Goal: Information Seeking & Learning: Find specific fact

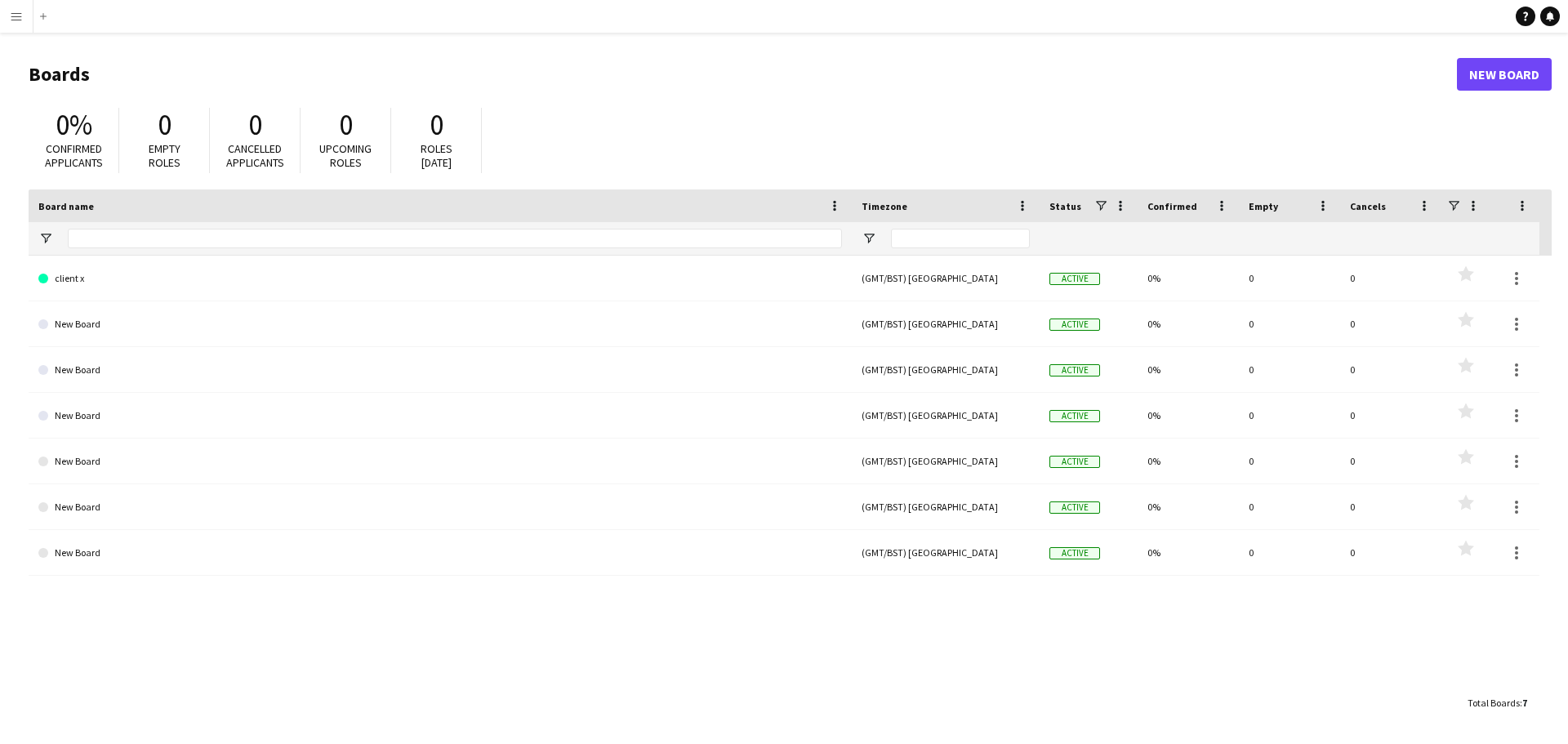
click at [14, 16] on app-icon "Menu" at bounding box center [16, 16] width 13 height 13
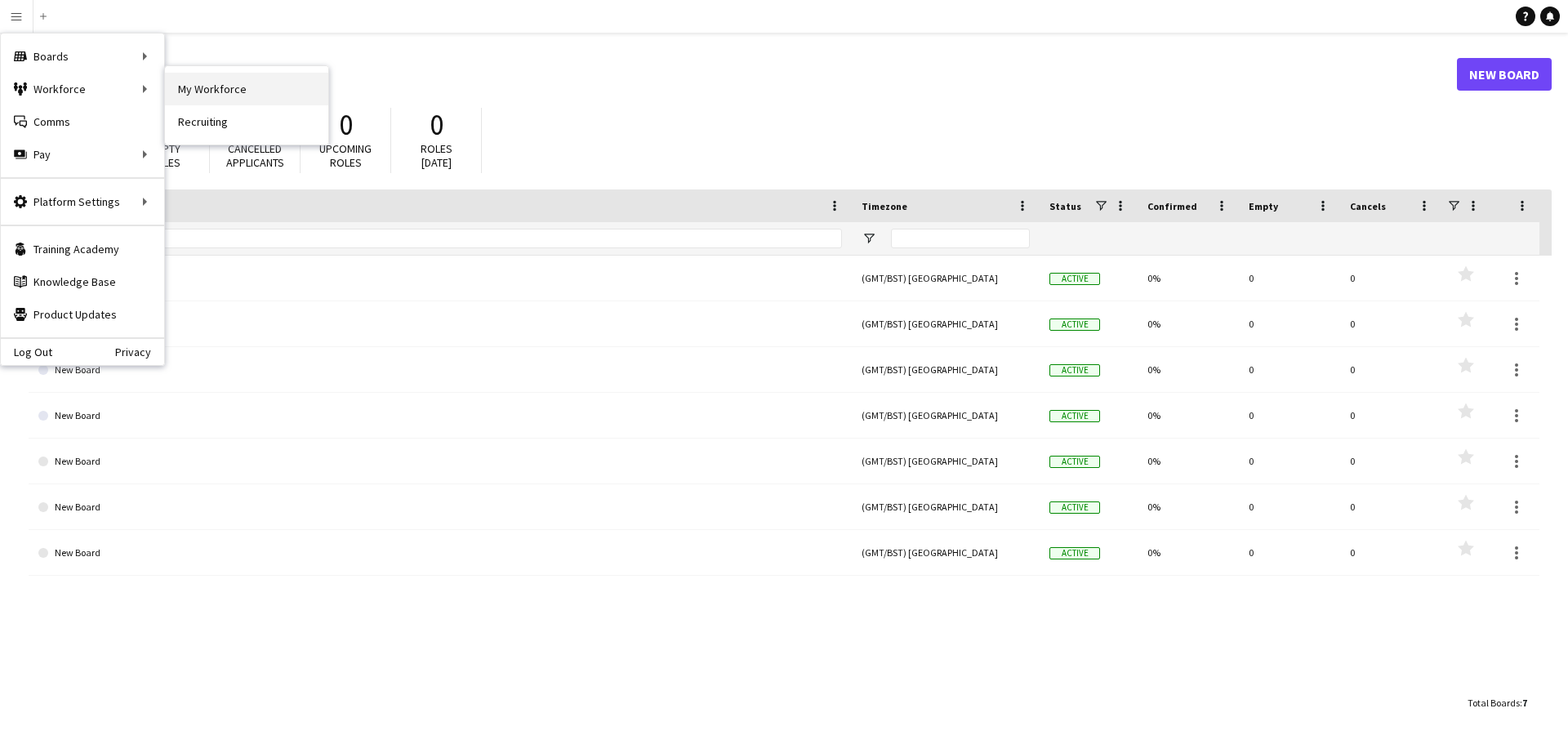
click at [212, 90] on link "My Workforce" at bounding box center [246, 89] width 163 height 33
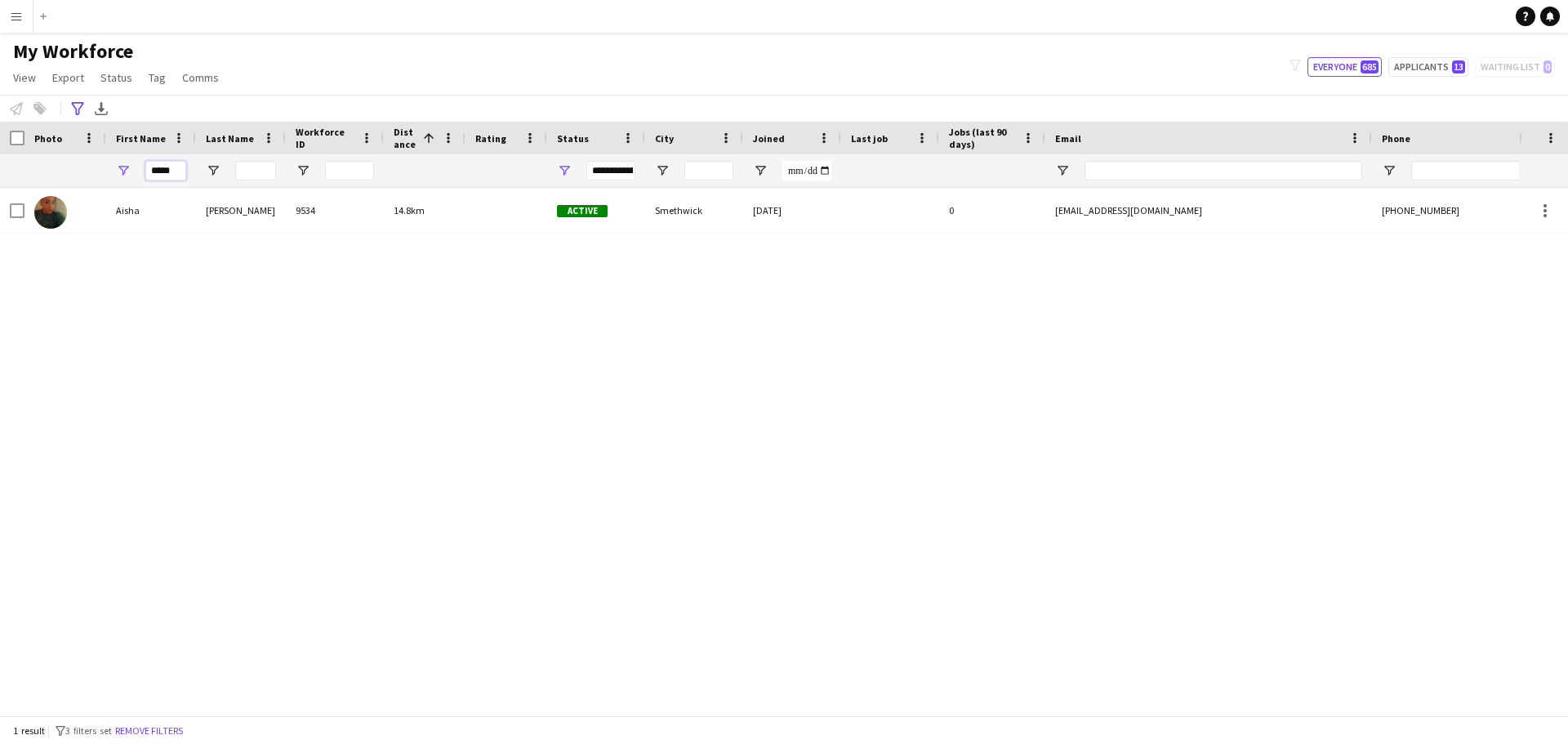
click at [177, 173] on input "*****" at bounding box center [165, 171] width 41 height 19
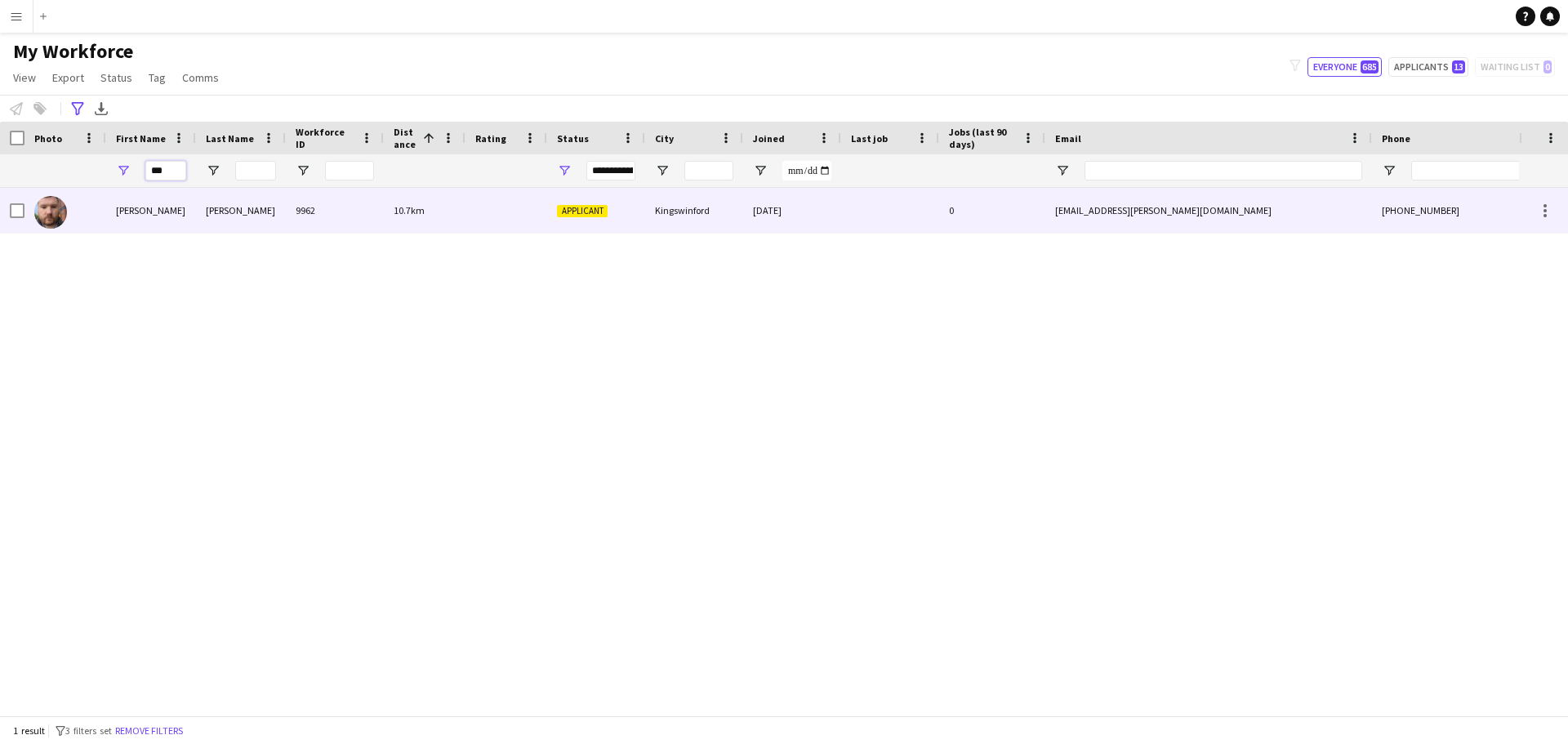
type input "***"
click at [152, 204] on div "[PERSON_NAME]" at bounding box center [151, 209] width 90 height 45
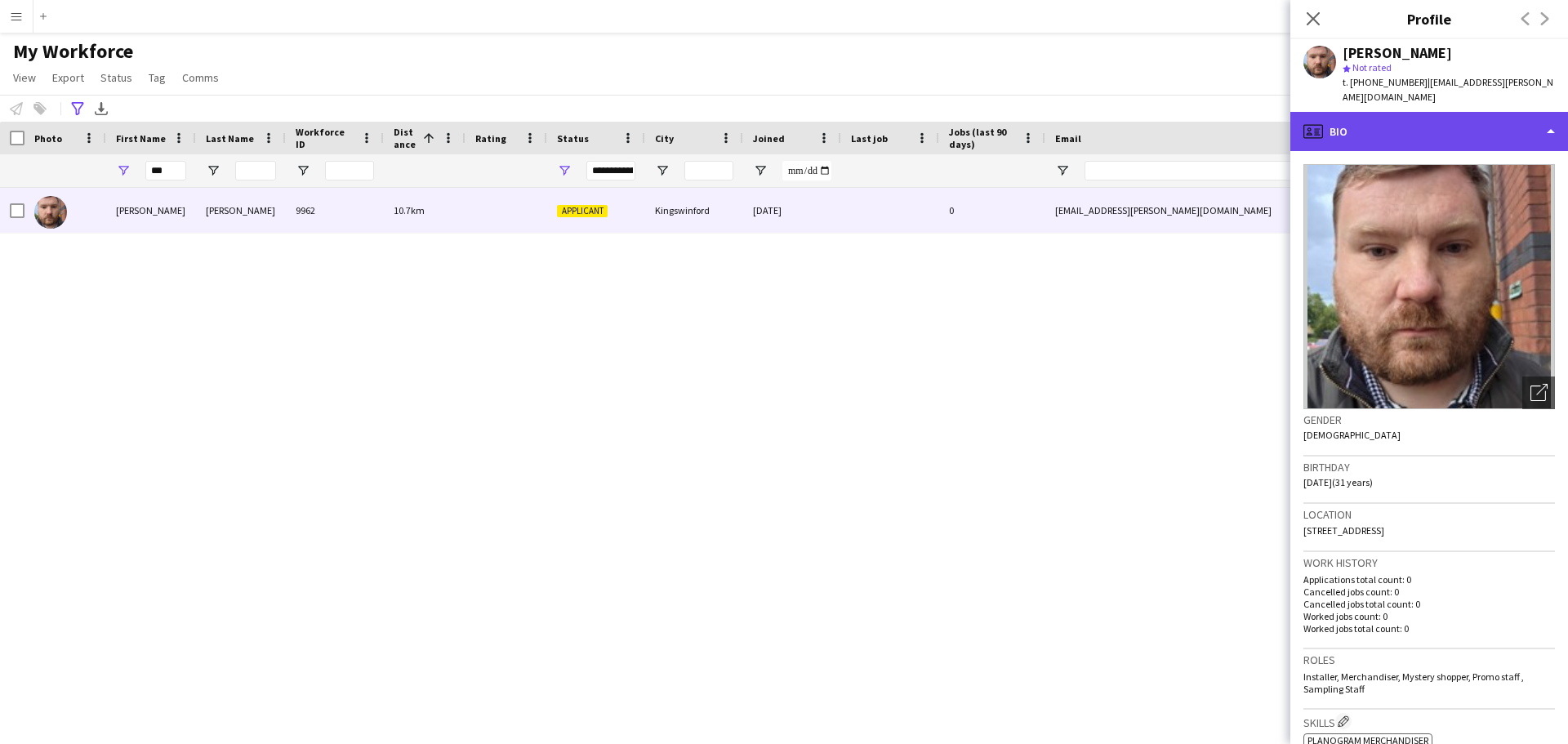
click at [1543, 117] on div "profile Bio" at bounding box center [1429, 132] width 278 height 39
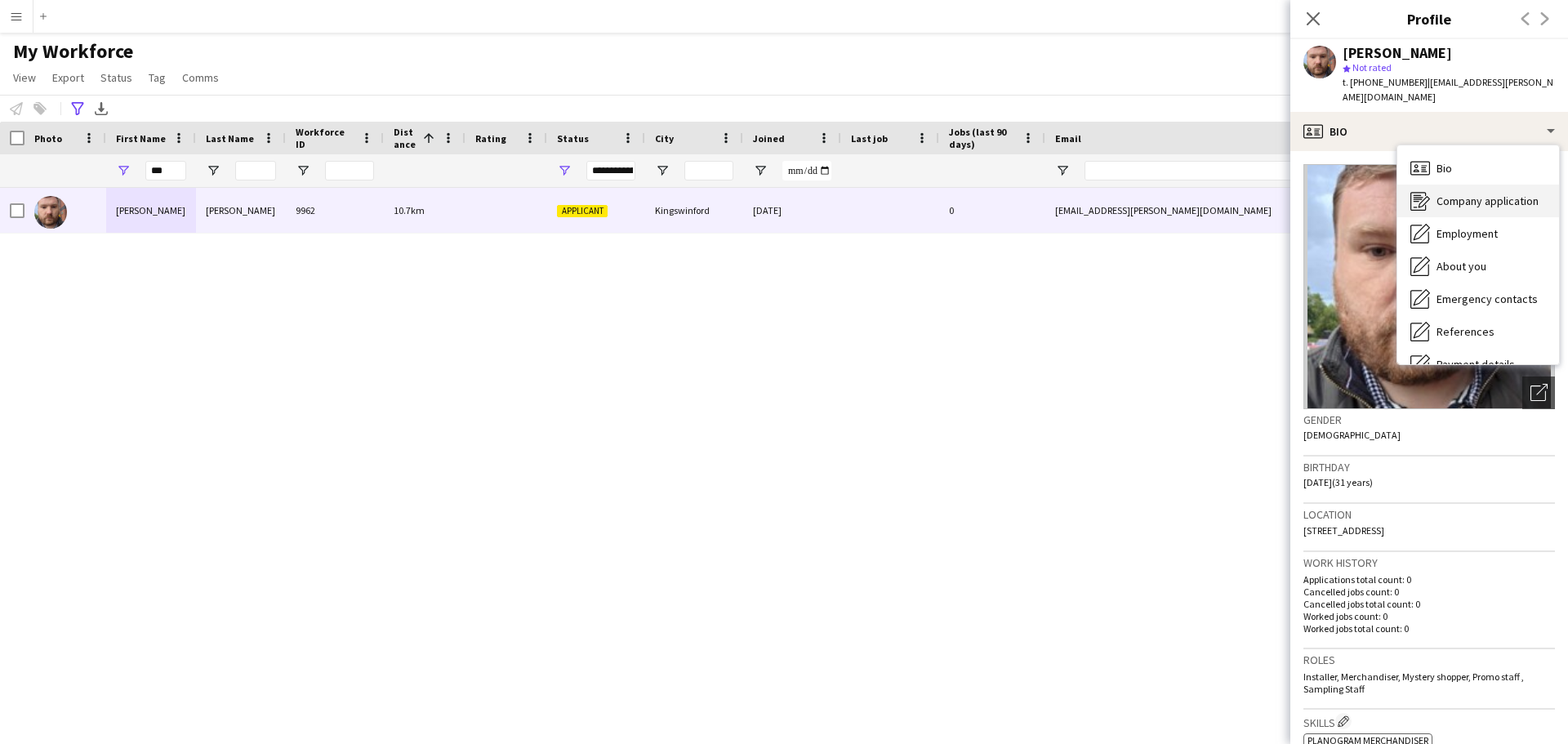
click at [1515, 193] on span "Company application" at bounding box center [1488, 200] width 102 height 14
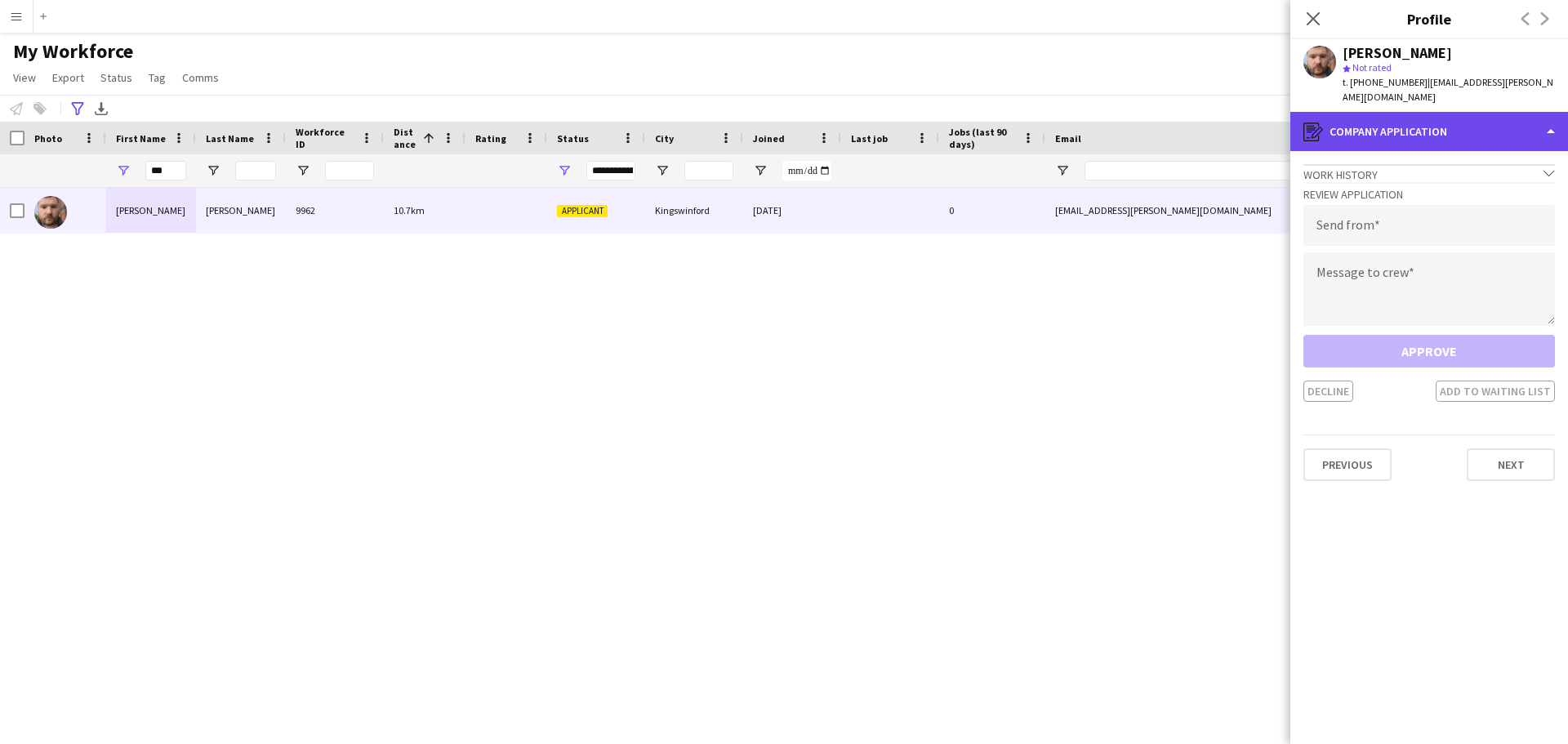
click at [1554, 116] on div "register Company application" at bounding box center [1429, 132] width 278 height 39
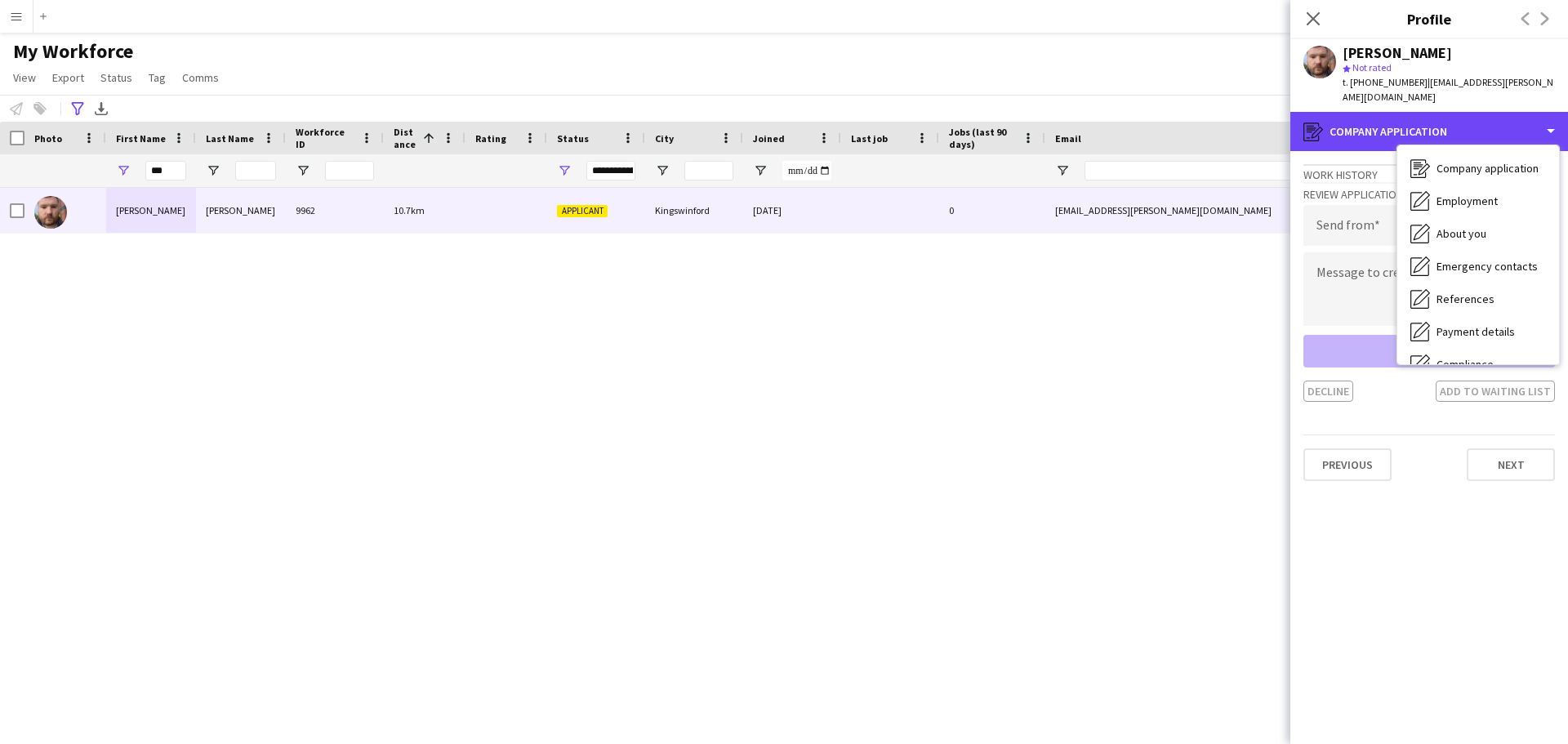
scroll to position [65, 0]
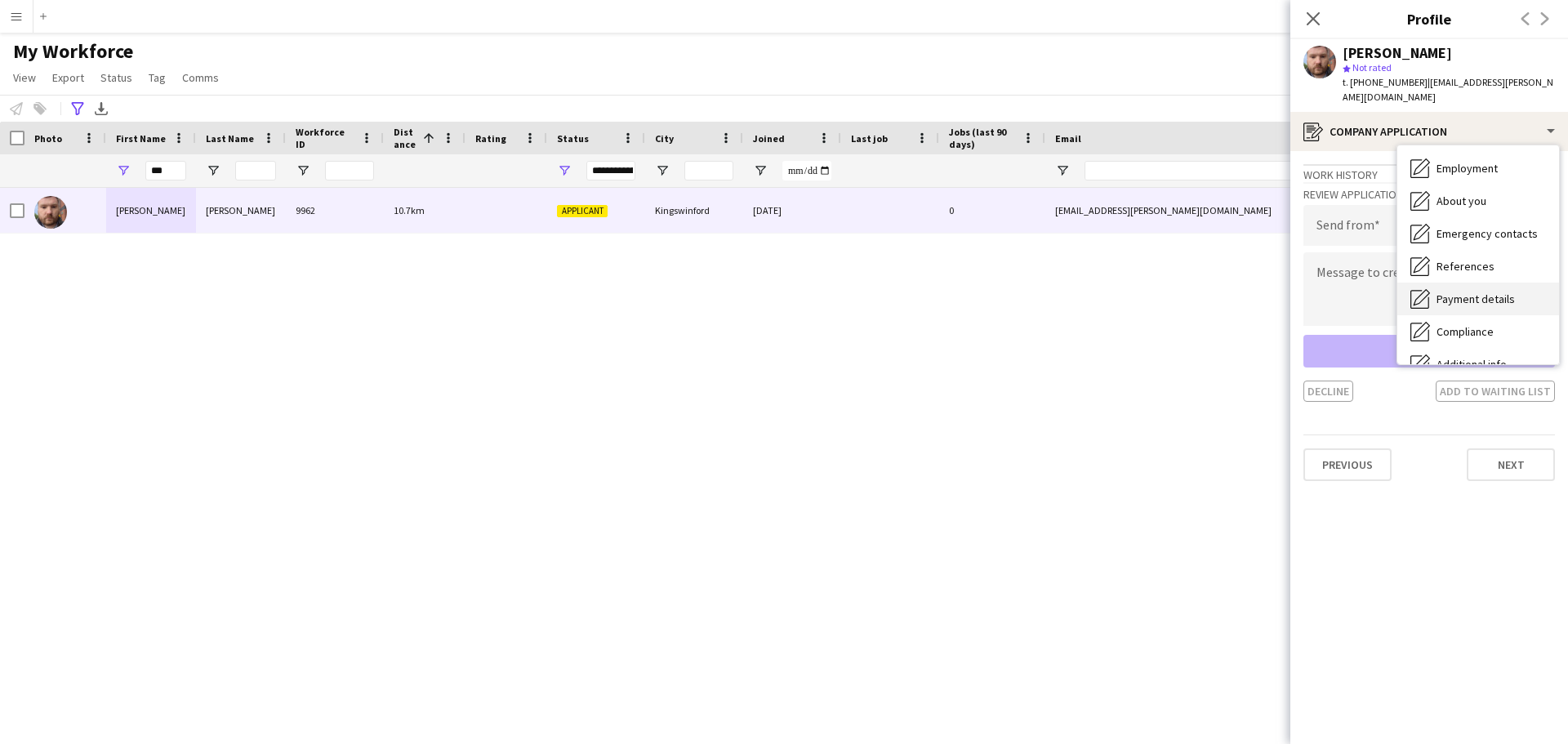
click at [1517, 288] on div "Payment details Payment details" at bounding box center [1478, 299] width 162 height 33
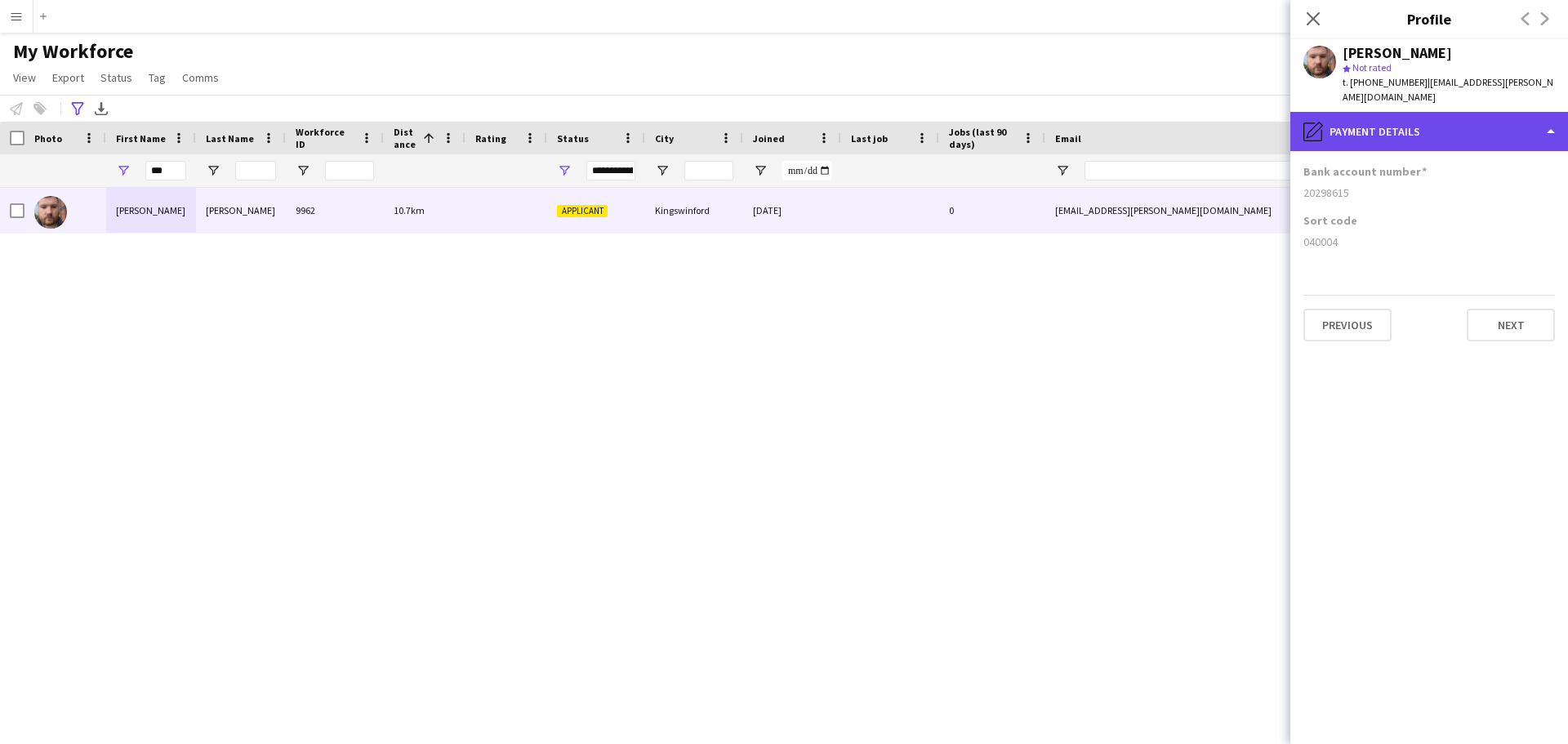
click at [1544, 122] on div "pencil4 Payment details" at bounding box center [1429, 132] width 278 height 39
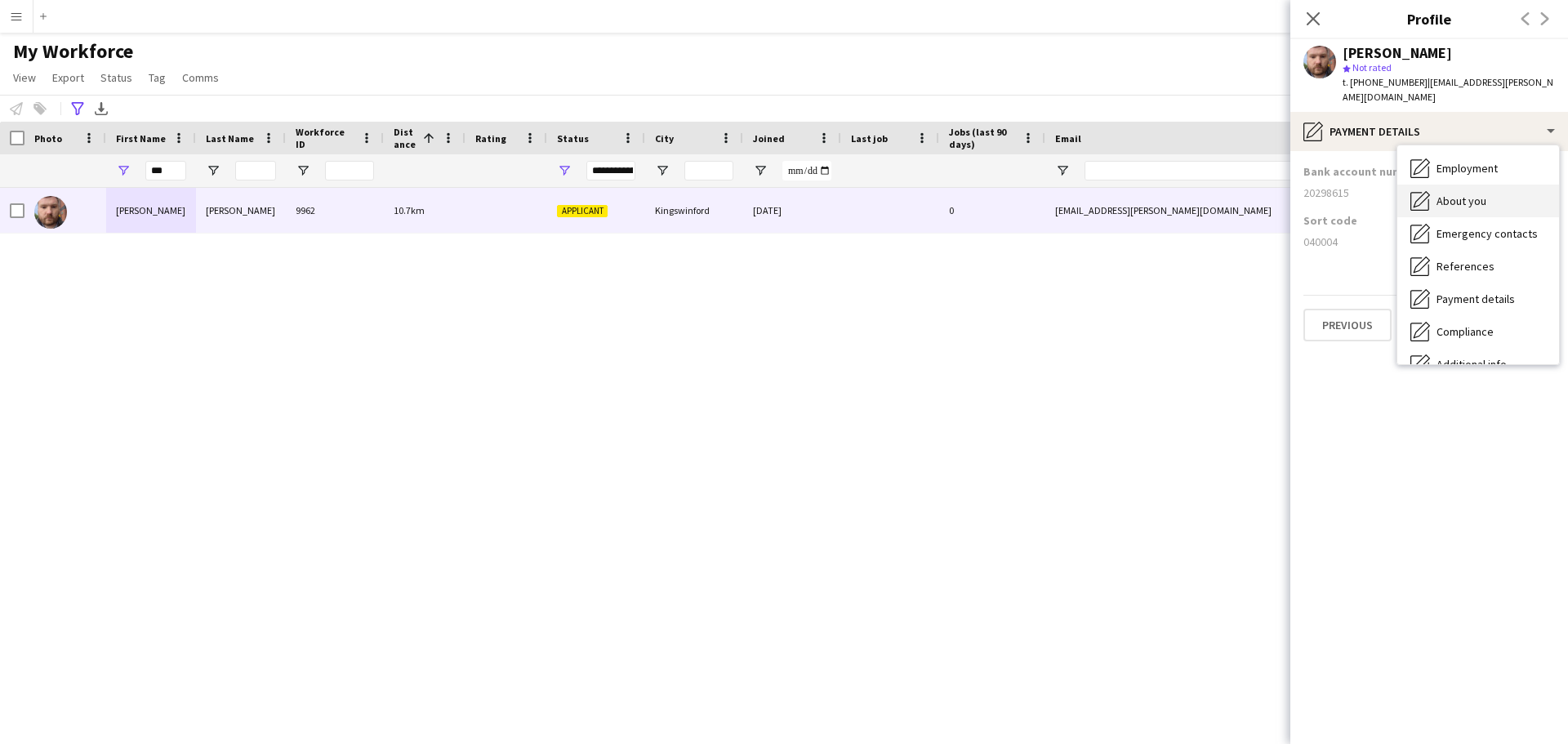
click at [1499, 189] on div "About you About you" at bounding box center [1478, 201] width 162 height 33
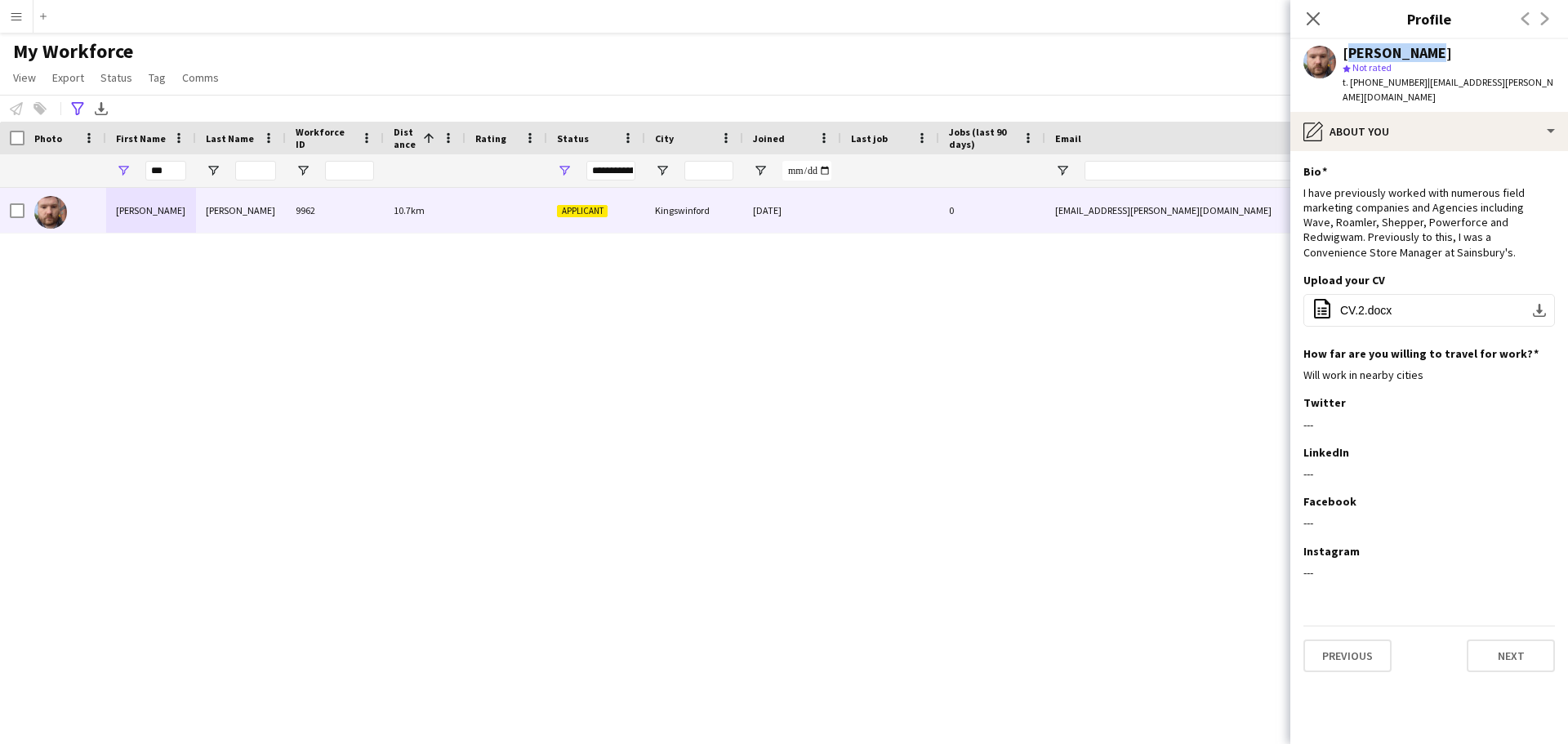
drag, startPoint x: 1436, startPoint y: 51, endPoint x: 1346, endPoint y: 59, distance: 90.4
click at [1346, 59] on div "[PERSON_NAME]" at bounding box center [1449, 52] width 213 height 14
copy div "[PERSON_NAME]"
drag, startPoint x: 1513, startPoint y: 79, endPoint x: 1419, endPoint y: 79, distance: 94.0
click at [1419, 79] on div "[PERSON_NAME] star Not rated t. [PHONE_NUMBER] | [EMAIL_ADDRESS][PERSON_NAME][D…" at bounding box center [1429, 75] width 278 height 73
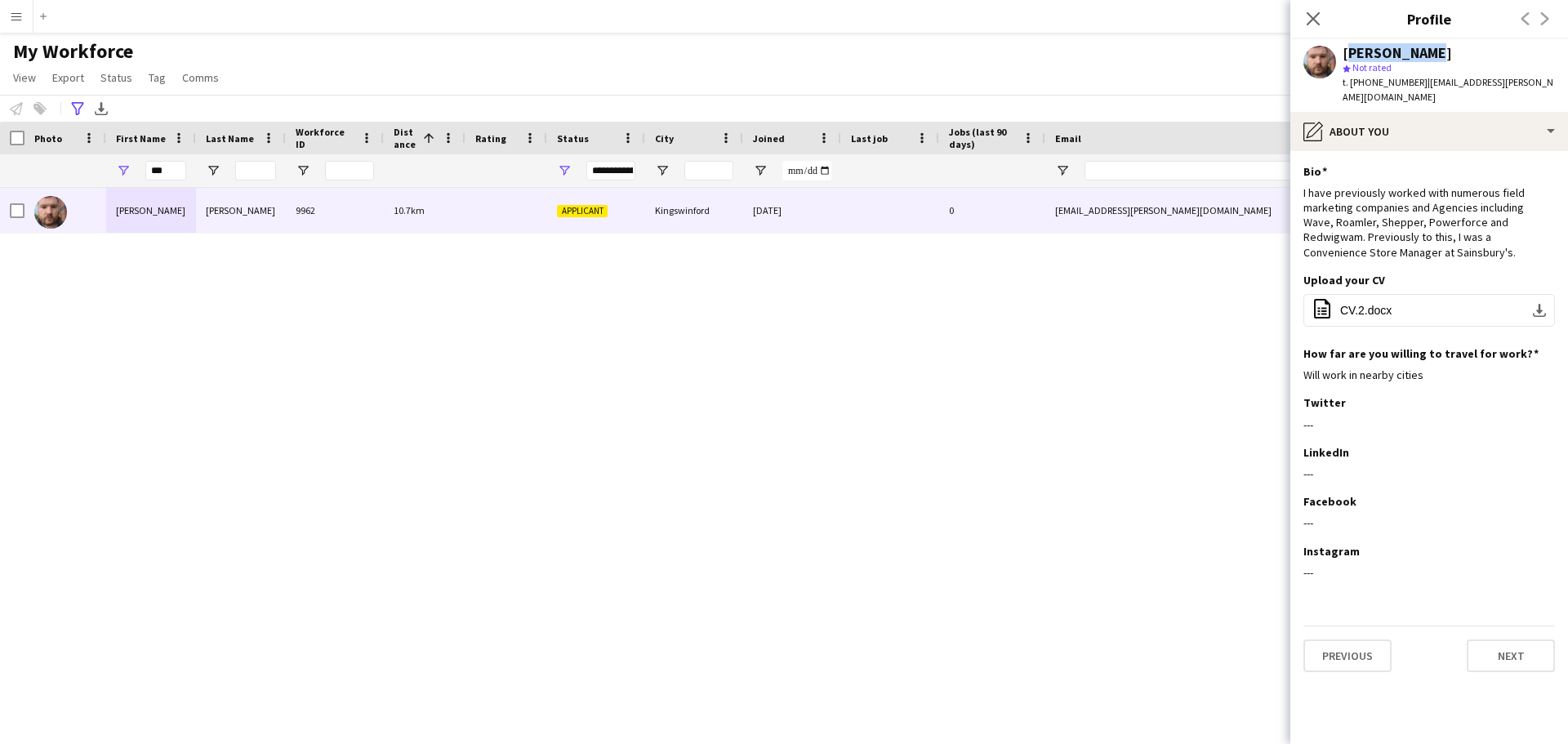
copy span "[EMAIL_ADDRESS][PERSON_NAME][DOMAIN_NAME]"
drag, startPoint x: 1416, startPoint y: 80, endPoint x: 1350, endPoint y: 86, distance: 66.3
click at [1350, 86] on div "t. [PHONE_NUMBER] | [EMAIL_ADDRESS][PERSON_NAME][DOMAIN_NAME]" at bounding box center [1449, 90] width 213 height 30
copy span "[PHONE_NUMBER]"
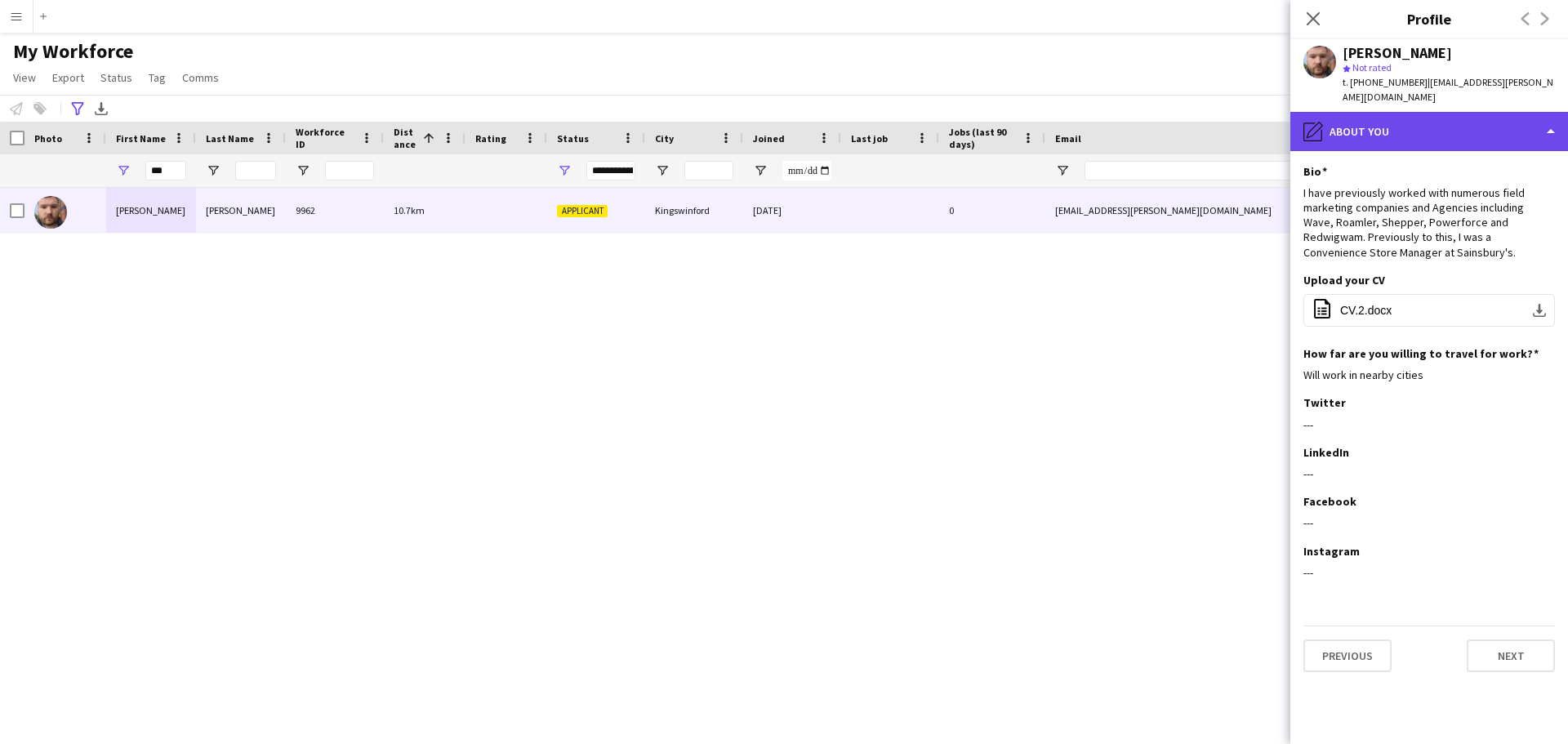
click at [1380, 118] on div "pencil4 About you" at bounding box center [1429, 132] width 278 height 39
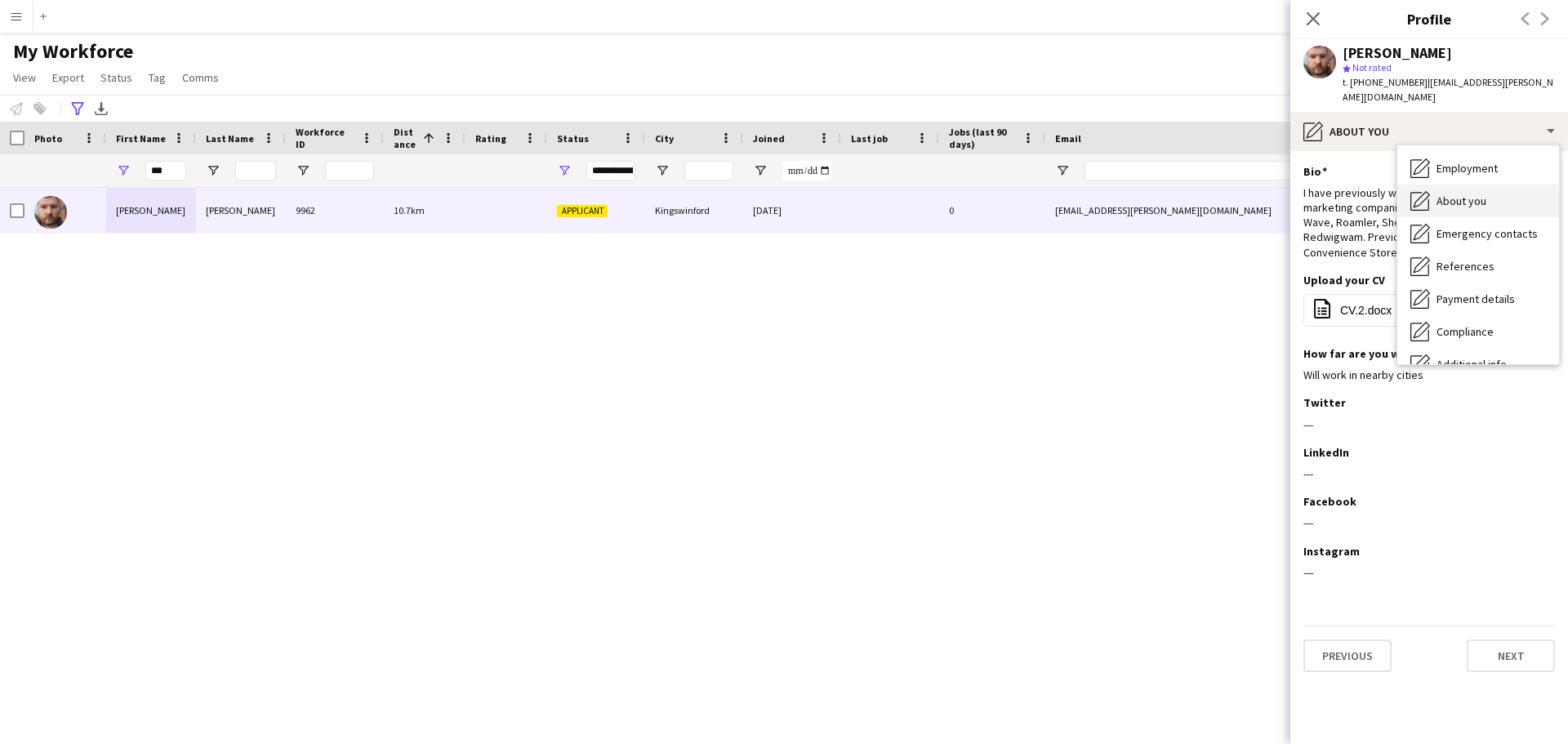
click at [1472, 193] on span "About you" at bounding box center [1462, 200] width 50 height 14
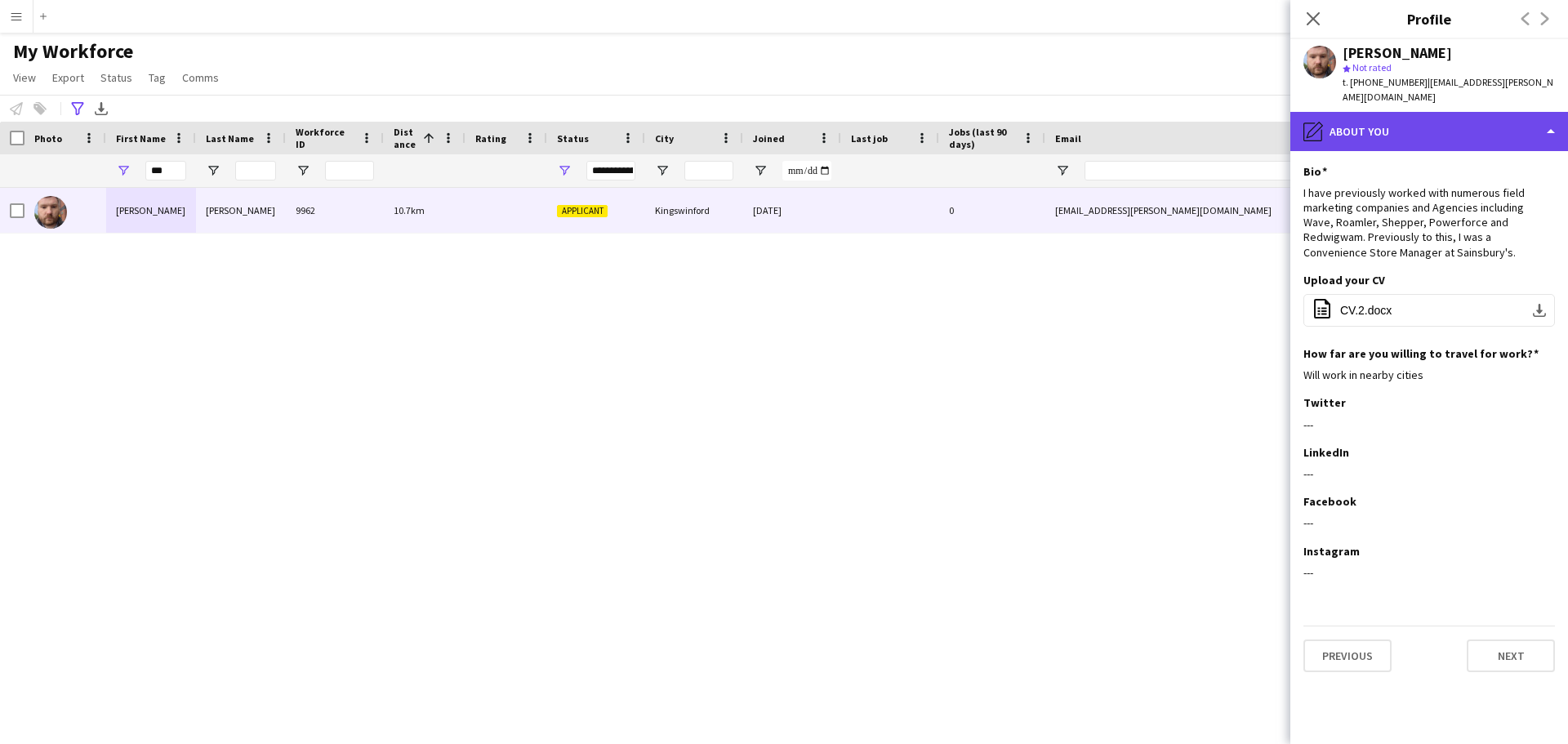
click at [1557, 123] on div "pencil4 About you" at bounding box center [1429, 132] width 278 height 39
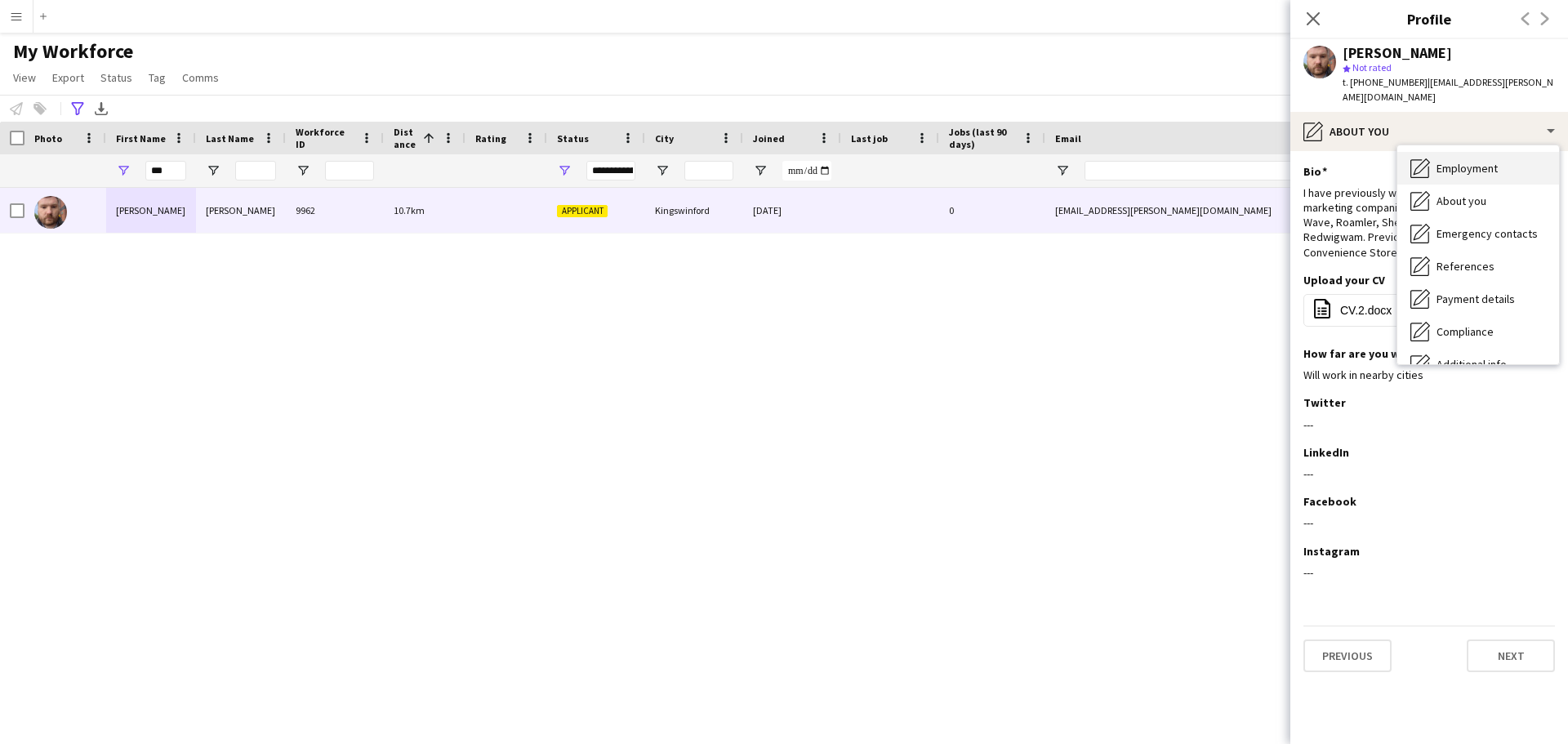
click at [1511, 152] on div "Employment Employment" at bounding box center [1478, 168] width 162 height 33
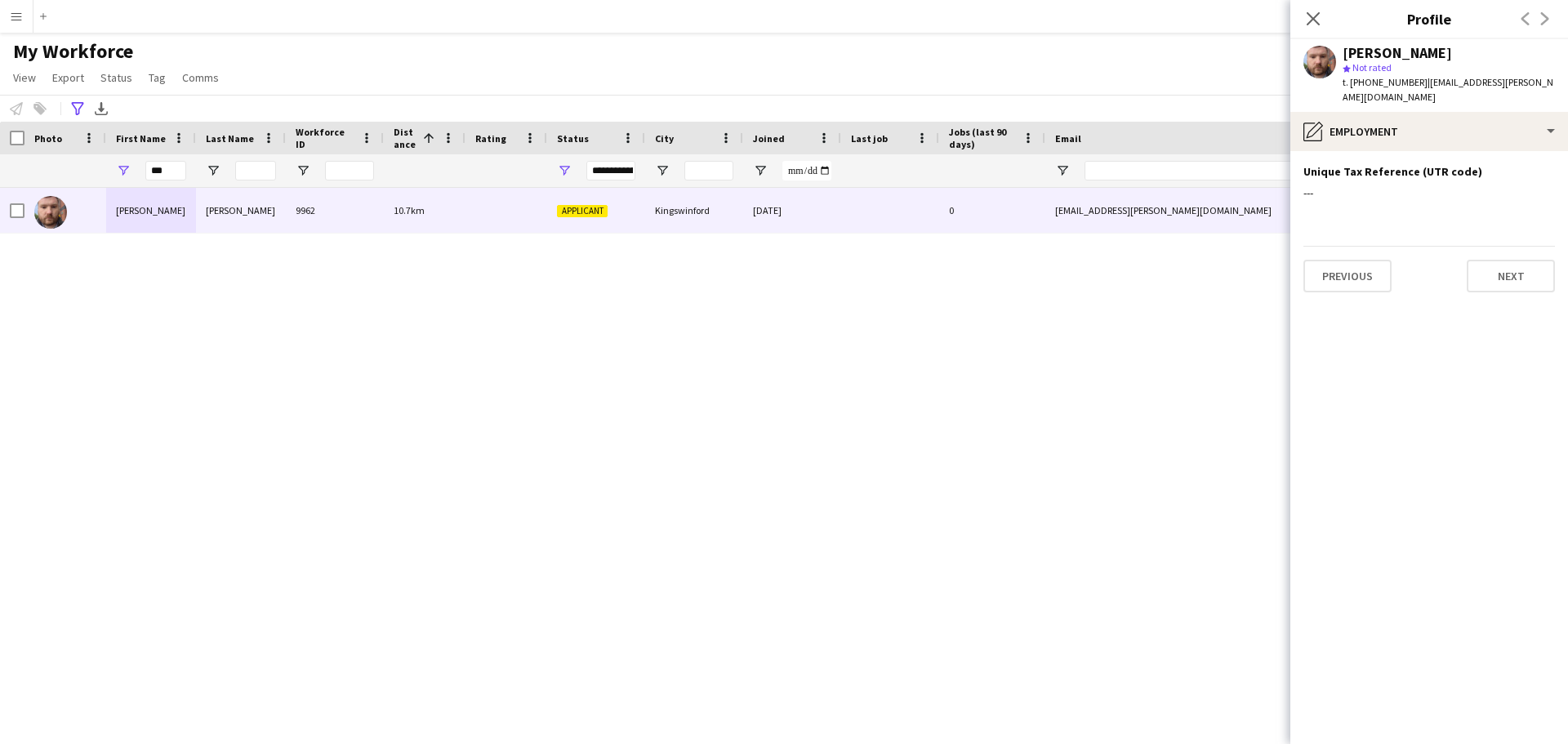
click at [1320, 57] on app-user-avatar at bounding box center [1320, 62] width 33 height 33
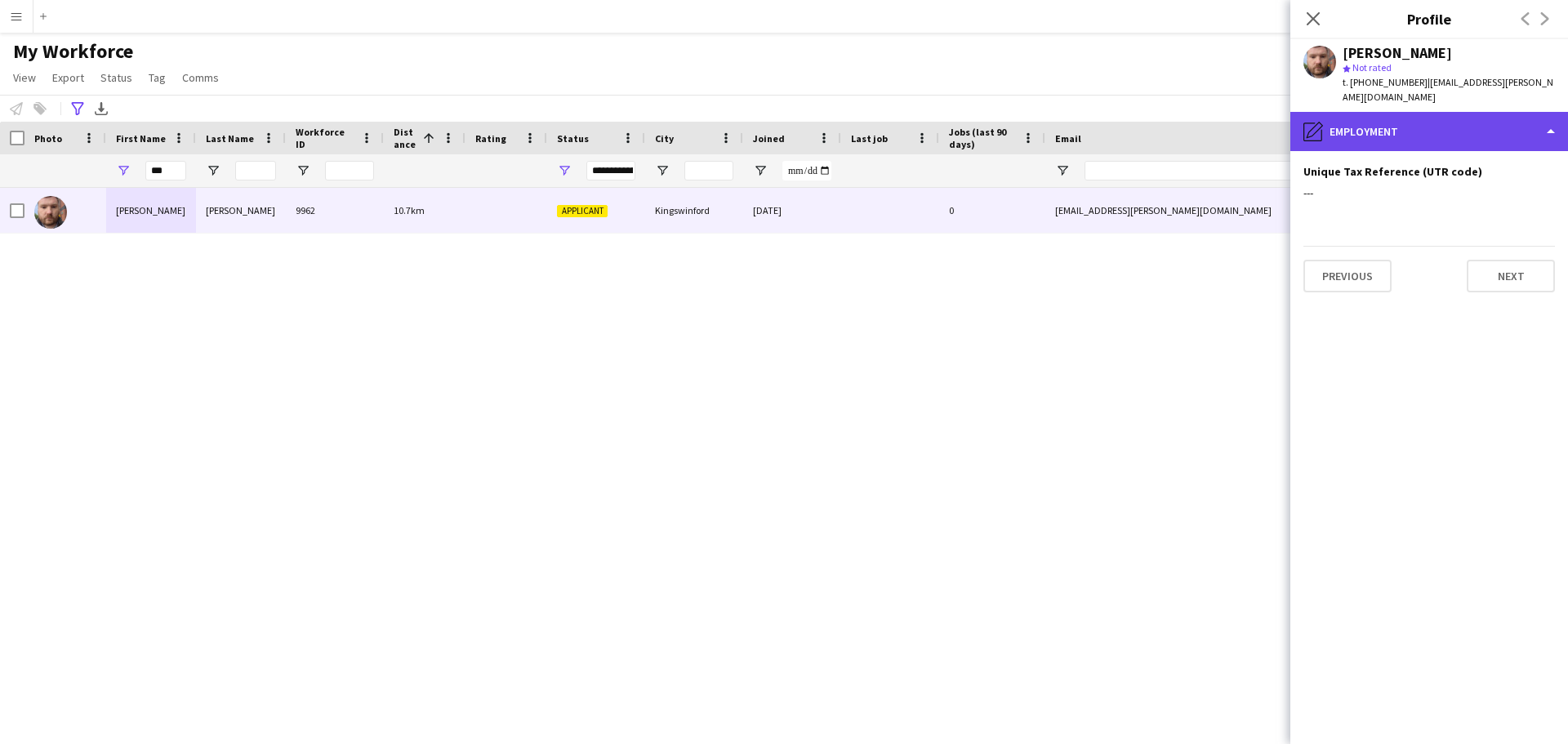
click at [1526, 112] on div "pencil4 Employment" at bounding box center [1429, 132] width 278 height 39
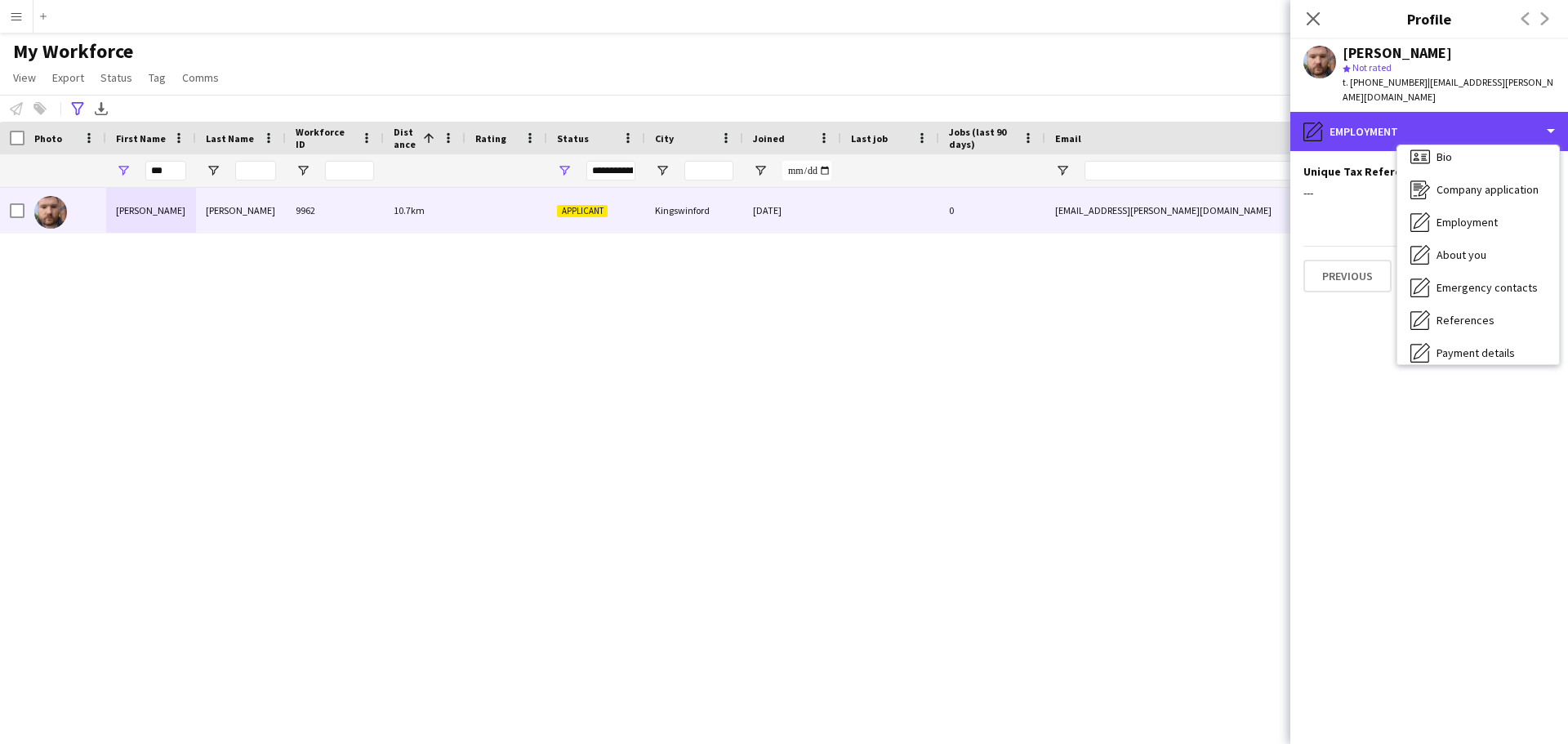
scroll to position [0, 0]
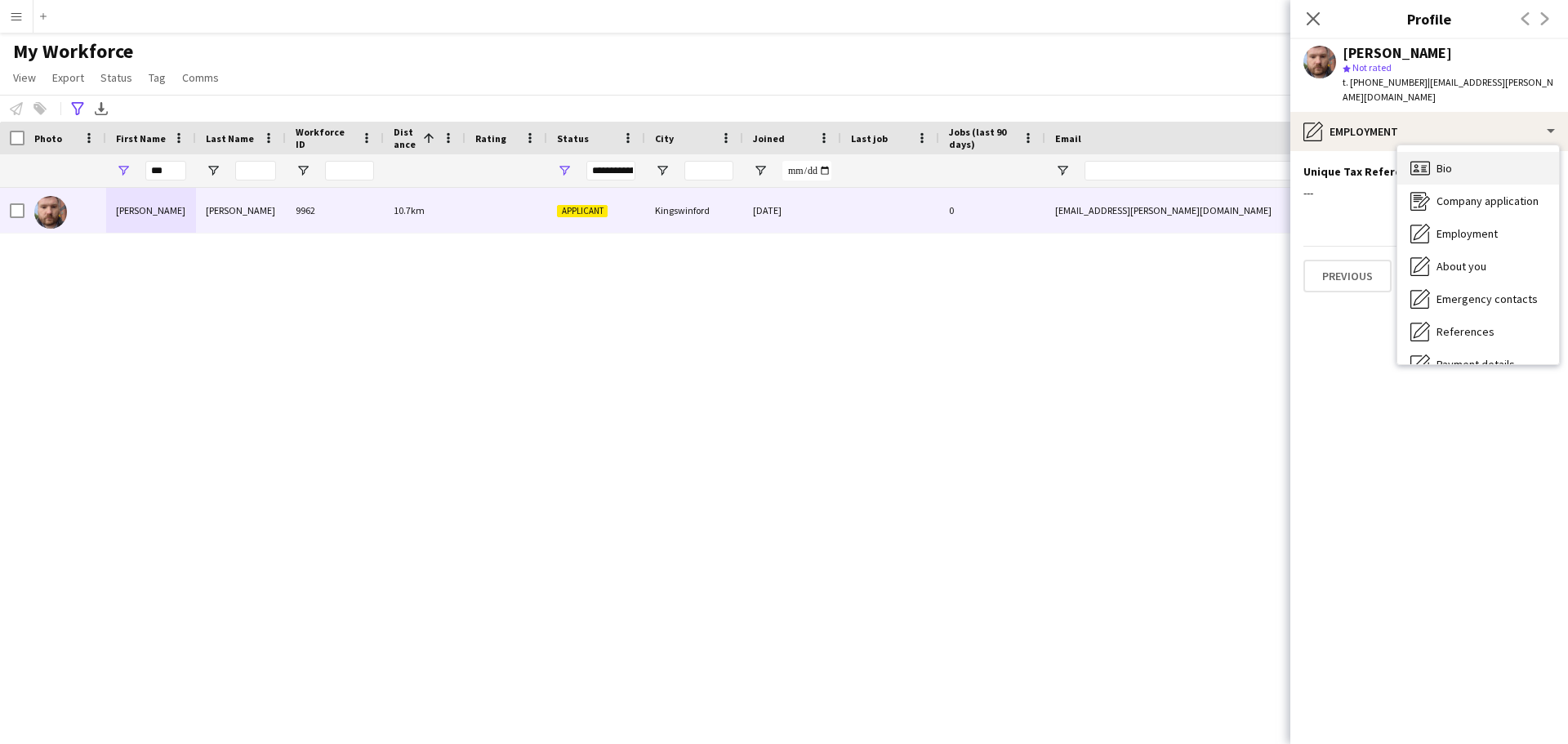
click at [1477, 152] on div "Bio Bio" at bounding box center [1478, 168] width 162 height 33
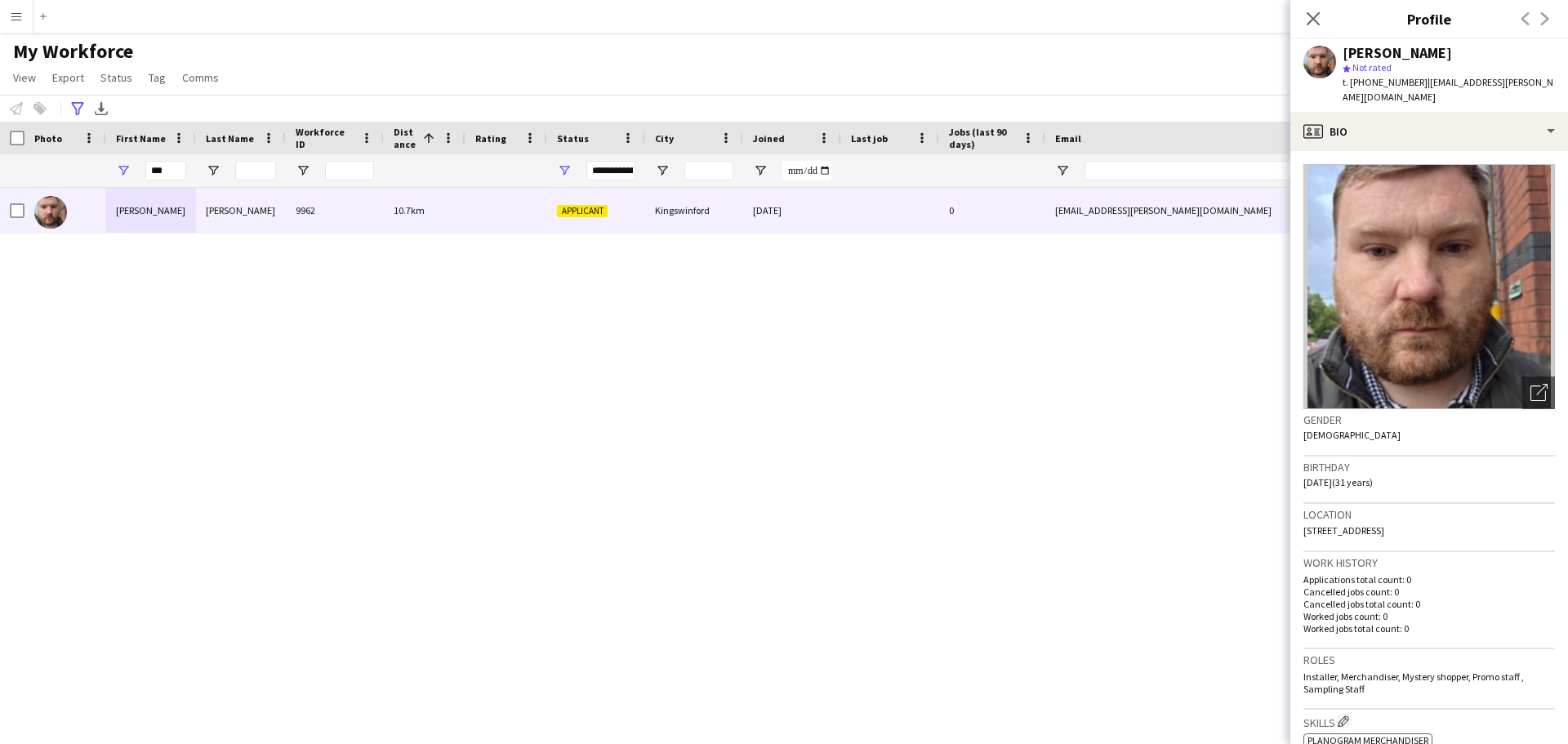
drag, startPoint x: 1467, startPoint y: 514, endPoint x: 1303, endPoint y: 525, distance: 164.4
click at [1303, 525] on app-crew-profile-bio "Open photos pop-in Gender [DEMOGRAPHIC_DATA] Birthday [DEMOGRAPHIC_DATA] (31 ye…" at bounding box center [1429, 448] width 278 height 593
copy span "[STREET_ADDRESS]"
